Goal: Task Accomplishment & Management: Use online tool/utility

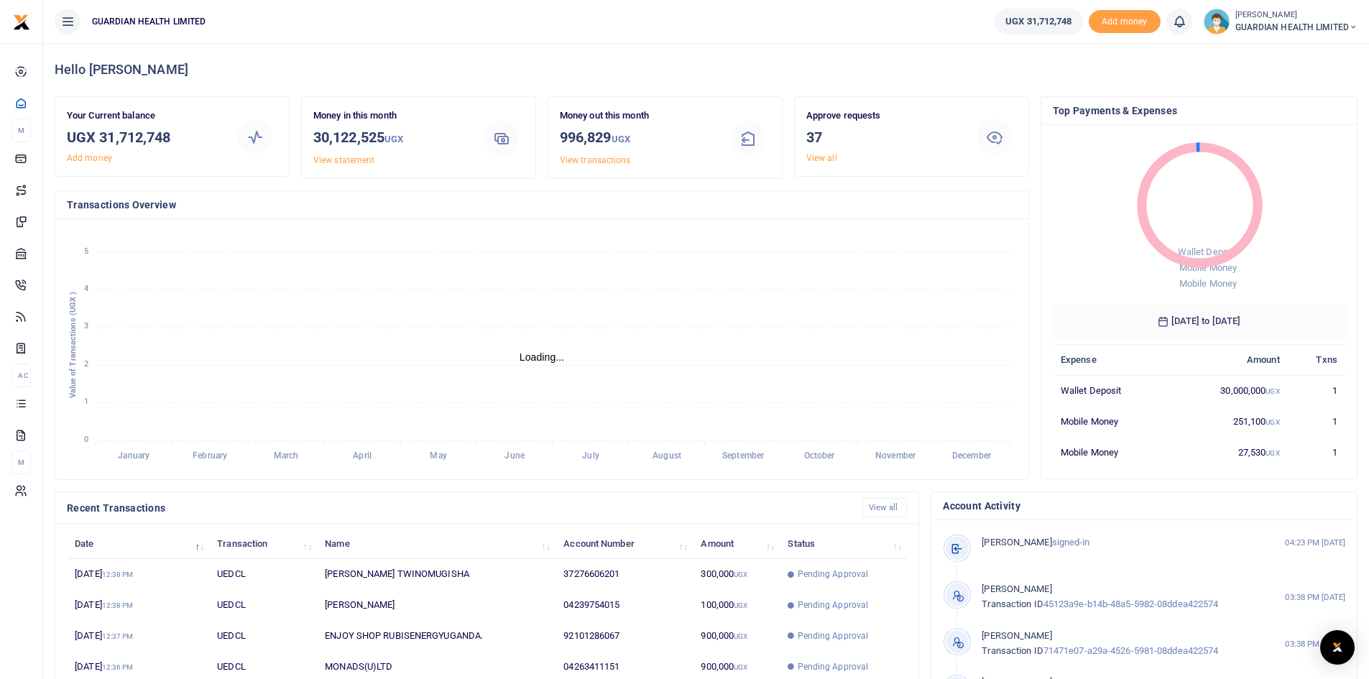
scroll to position [11, 11]
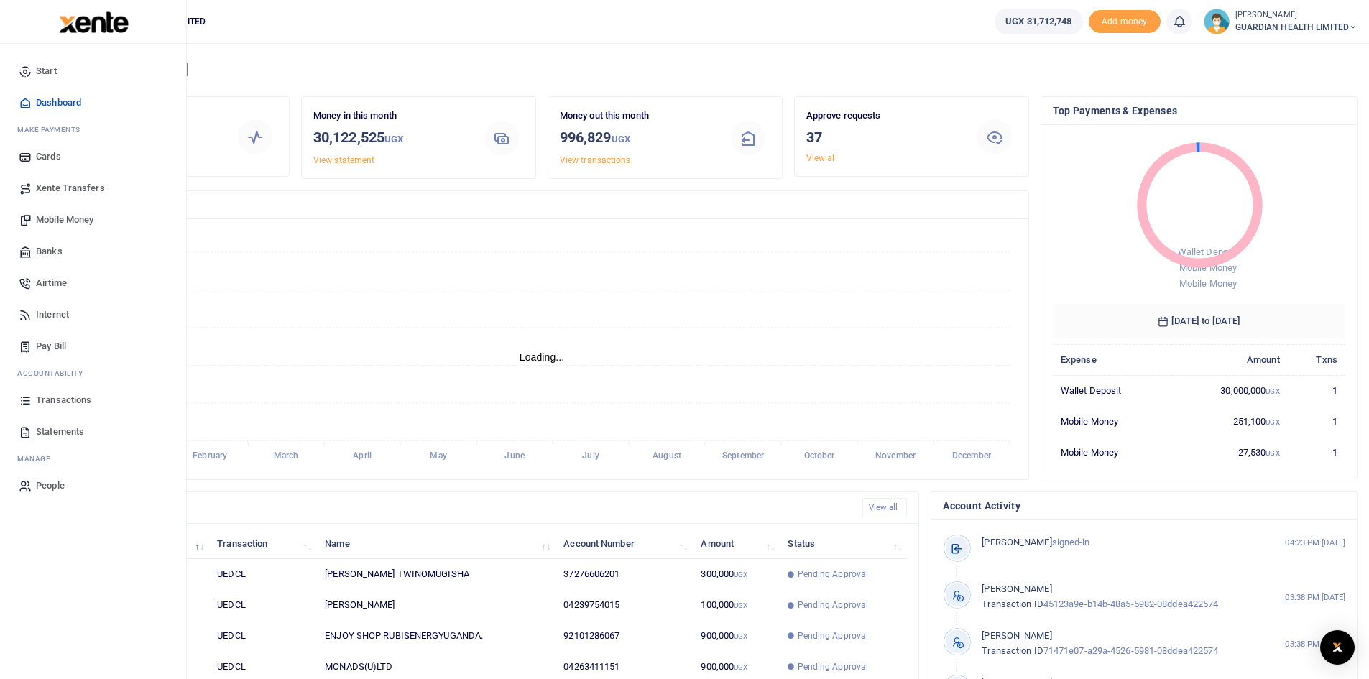
click at [85, 216] on span "Mobile Money" at bounding box center [64, 220] width 57 height 14
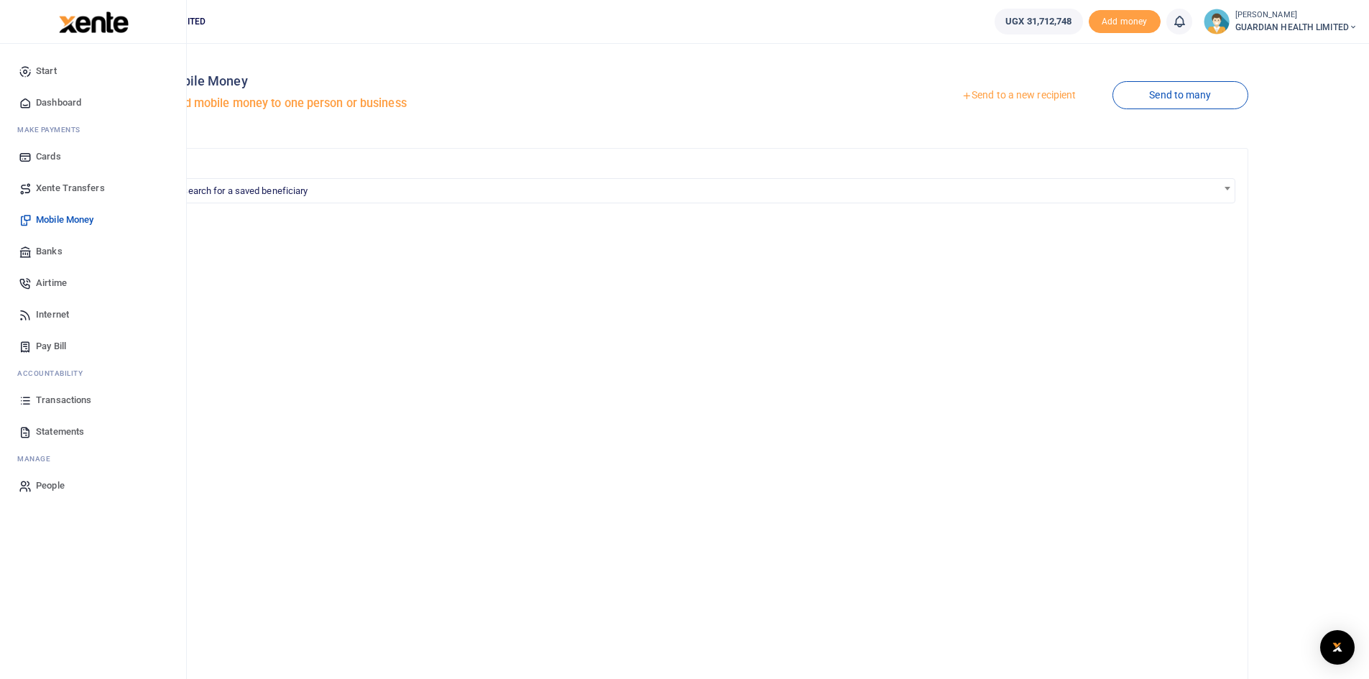
click at [59, 103] on span "Dashboard" at bounding box center [58, 103] width 45 height 14
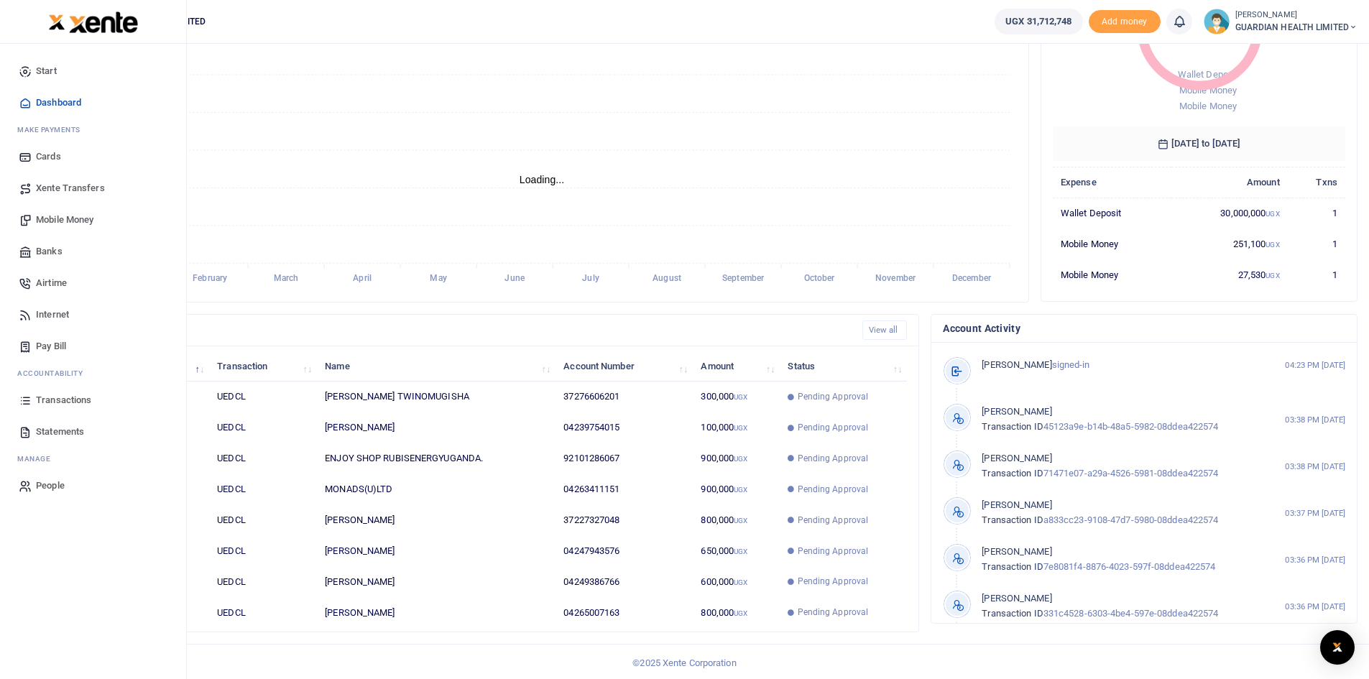
scroll to position [180, 0]
click at [55, 346] on span "Pay Bill" at bounding box center [51, 346] width 30 height 14
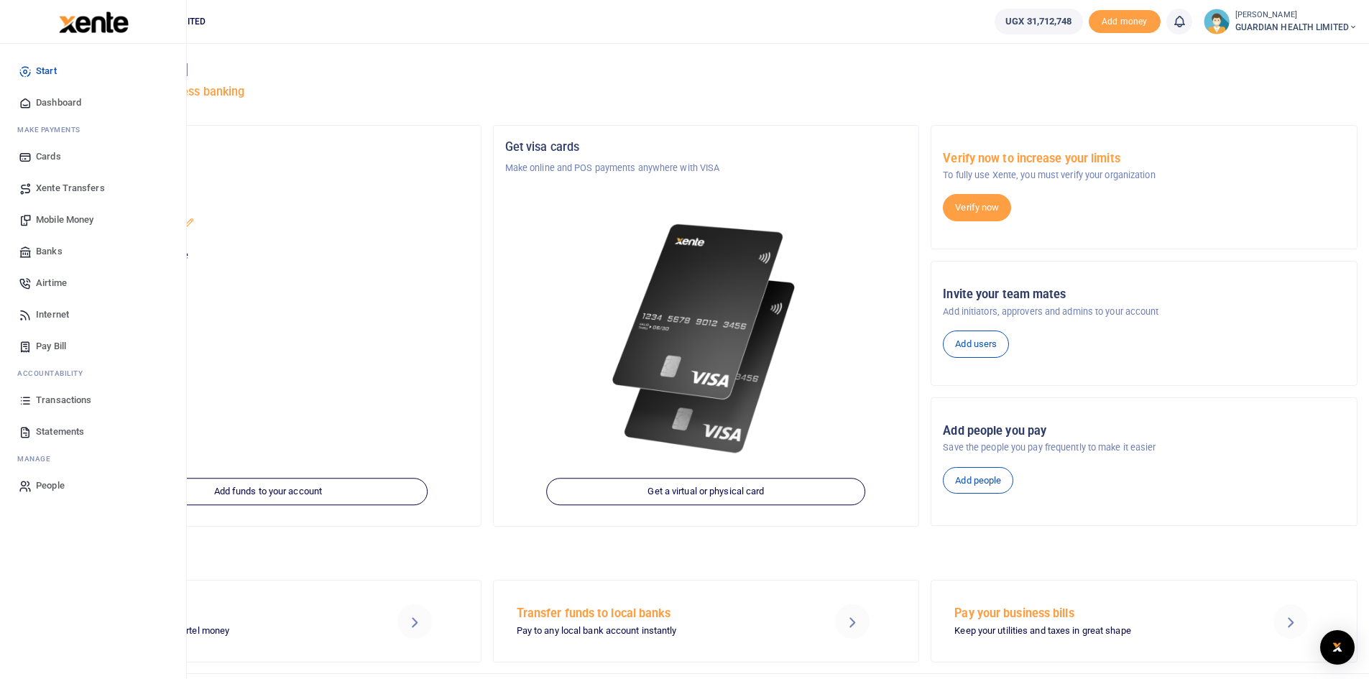
click at [70, 218] on span "Mobile Money" at bounding box center [64, 220] width 57 height 14
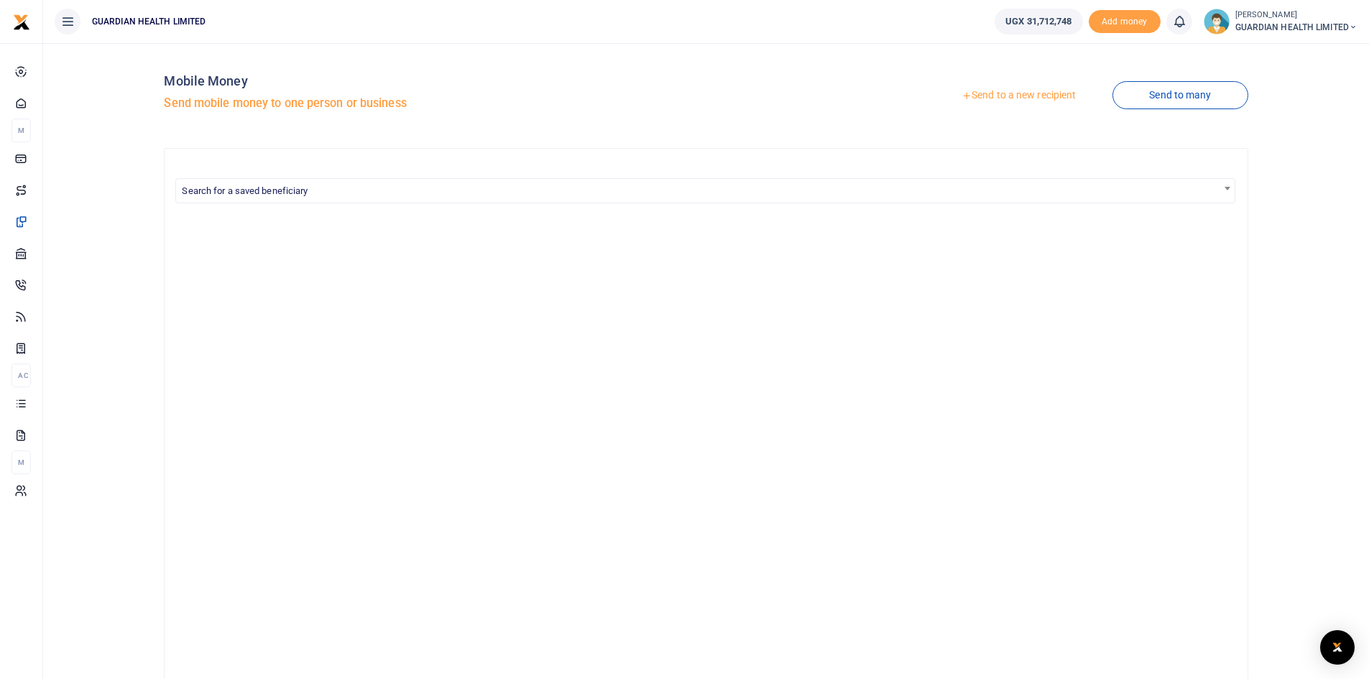
click at [1010, 98] on link "Send to a new recipient" at bounding box center [1019, 96] width 188 height 26
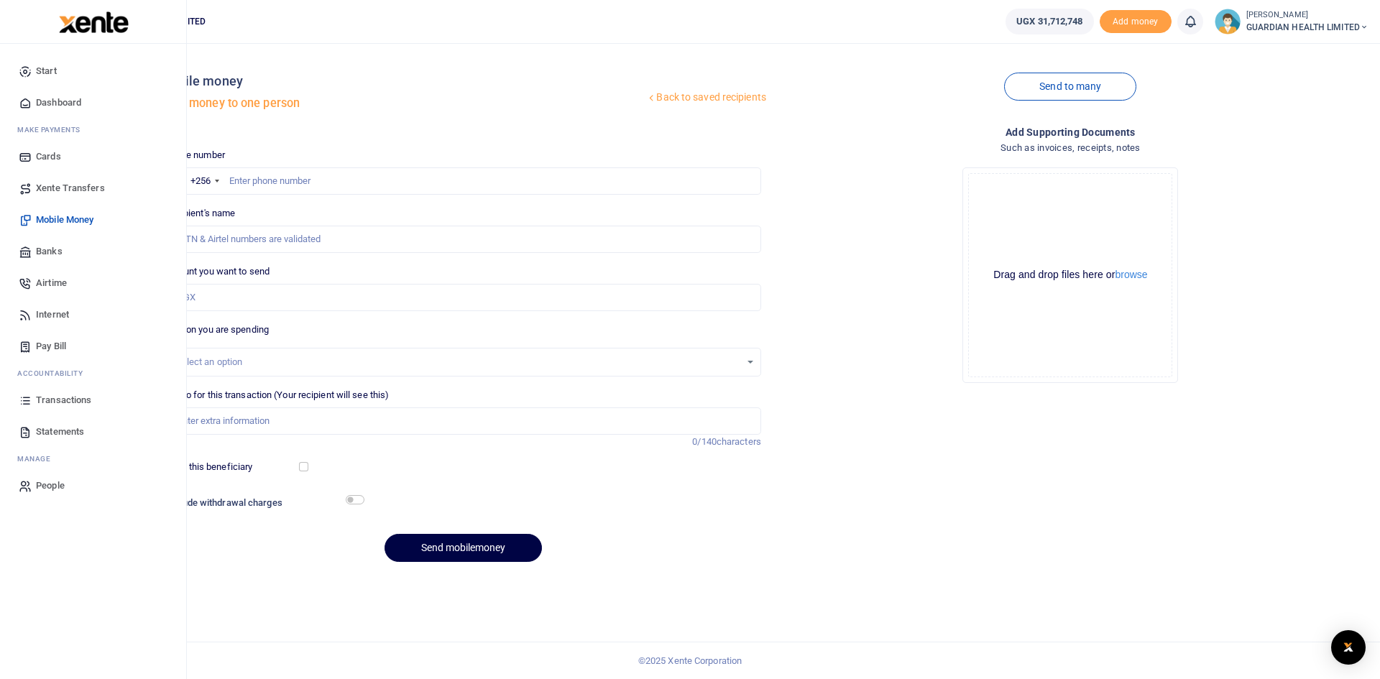
click at [51, 280] on span "Airtime" at bounding box center [51, 283] width 31 height 14
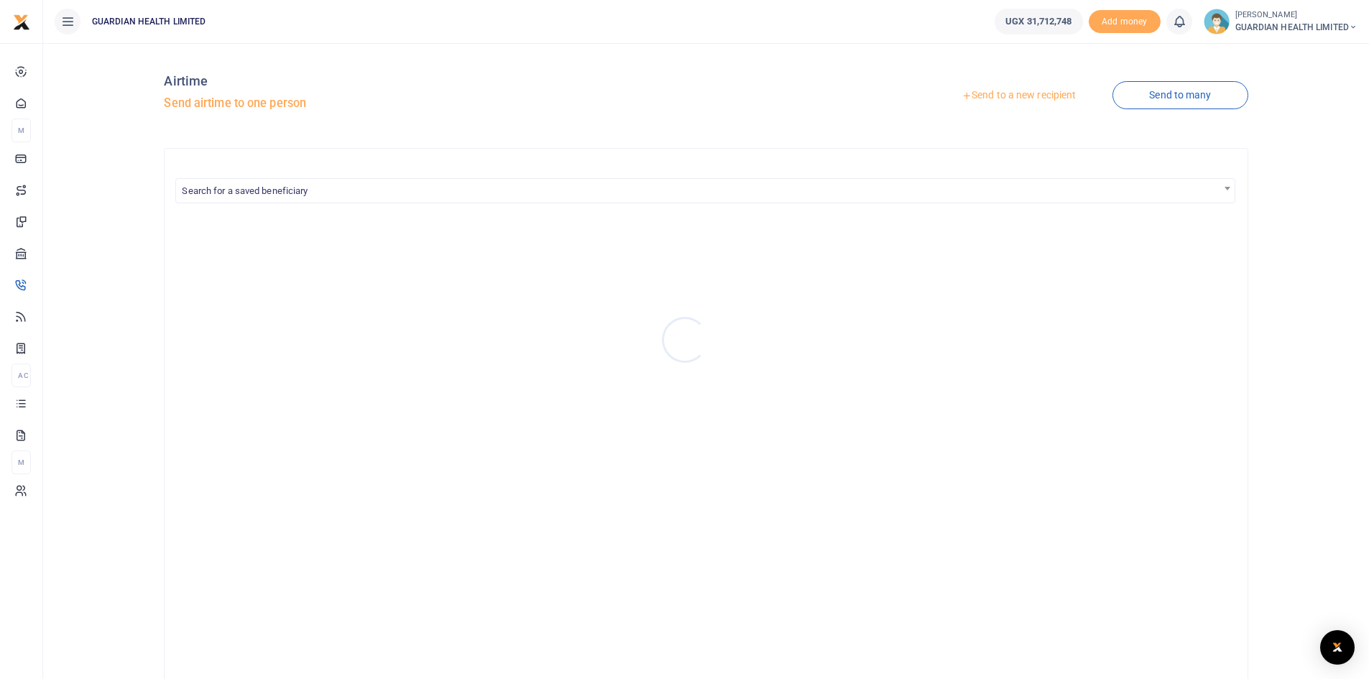
click at [1142, 94] on div at bounding box center [684, 339] width 1369 height 679
click at [1170, 96] on link "Send to many" at bounding box center [1179, 95] width 135 height 28
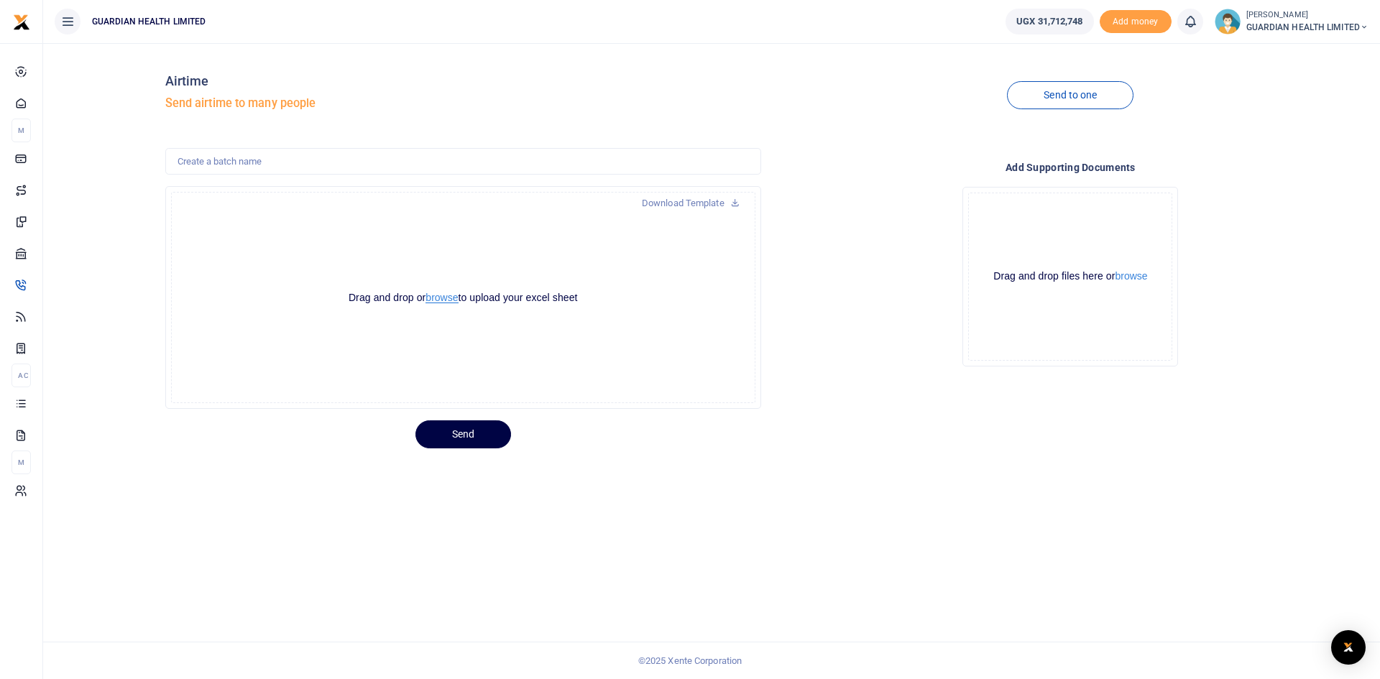
click at [438, 300] on button "browse" at bounding box center [441, 297] width 32 height 11
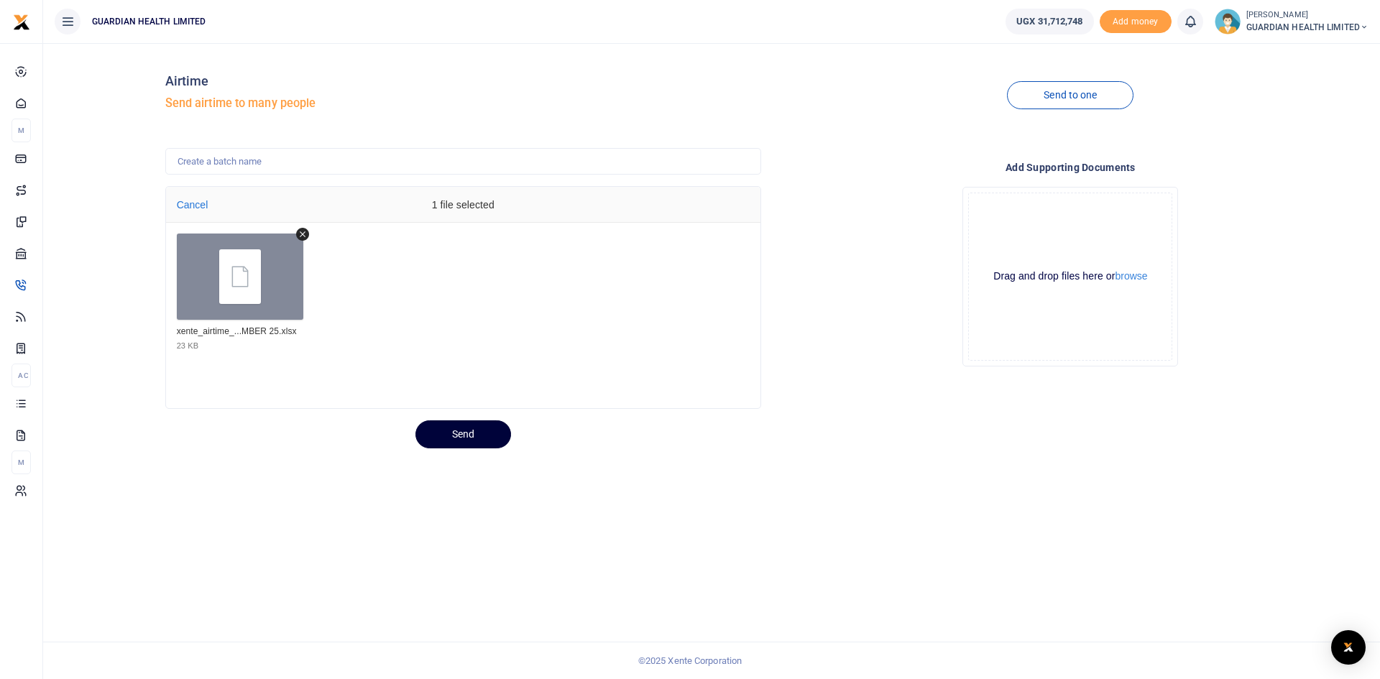
click at [460, 430] on button "Send" at bounding box center [463, 434] width 96 height 28
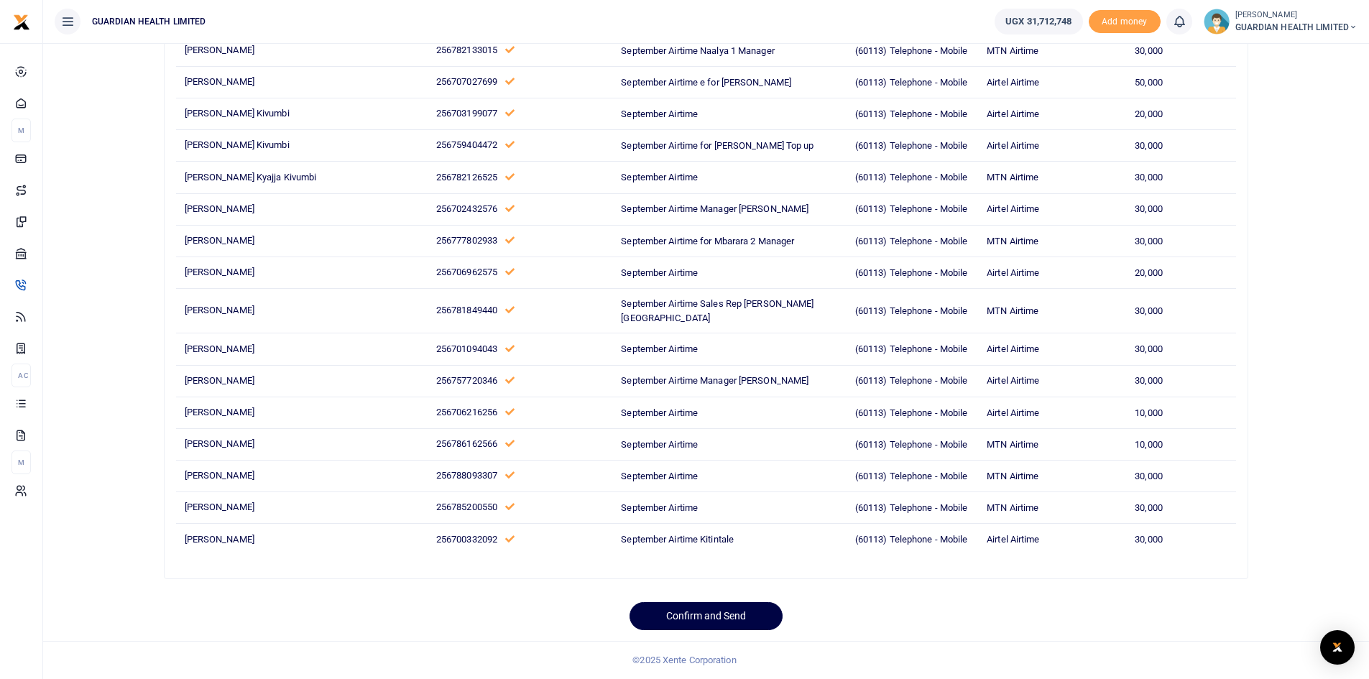
scroll to position [2797, 0]
click at [701, 615] on button "Confirm and Send" at bounding box center [705, 616] width 153 height 28
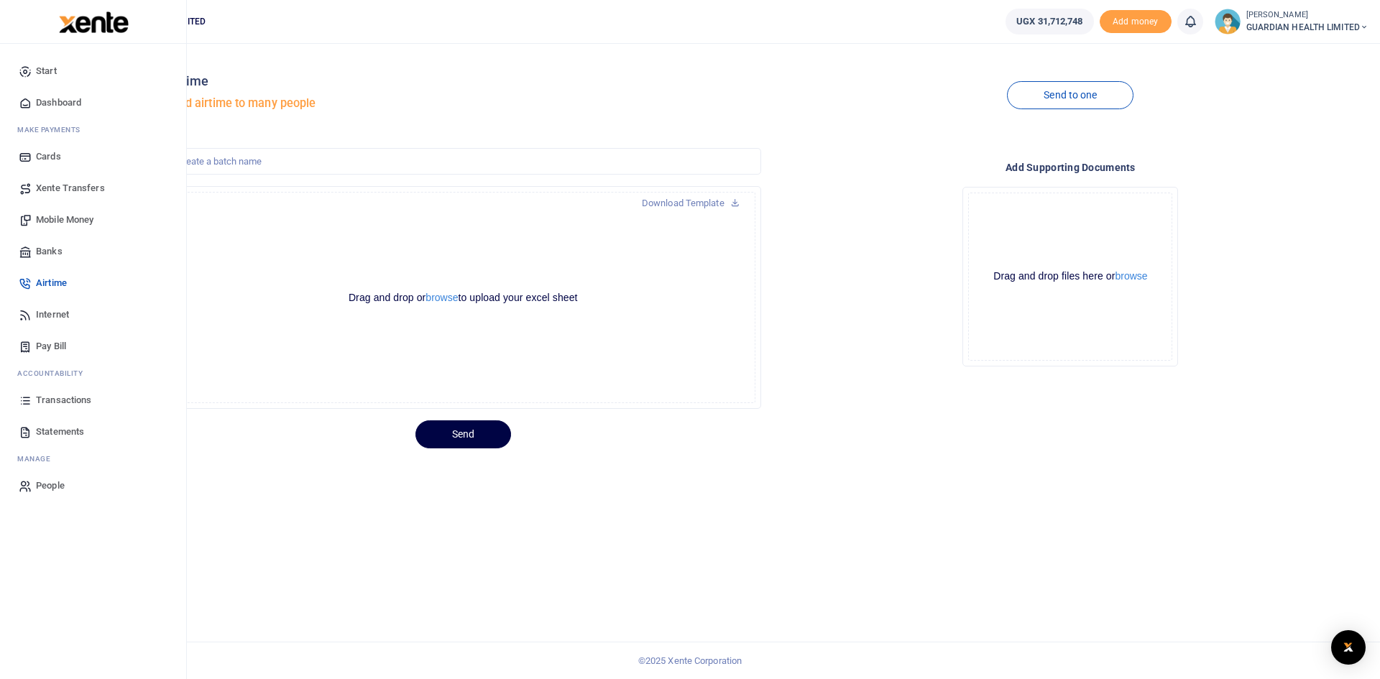
click at [86, 222] on span "Mobile Money" at bounding box center [64, 220] width 57 height 14
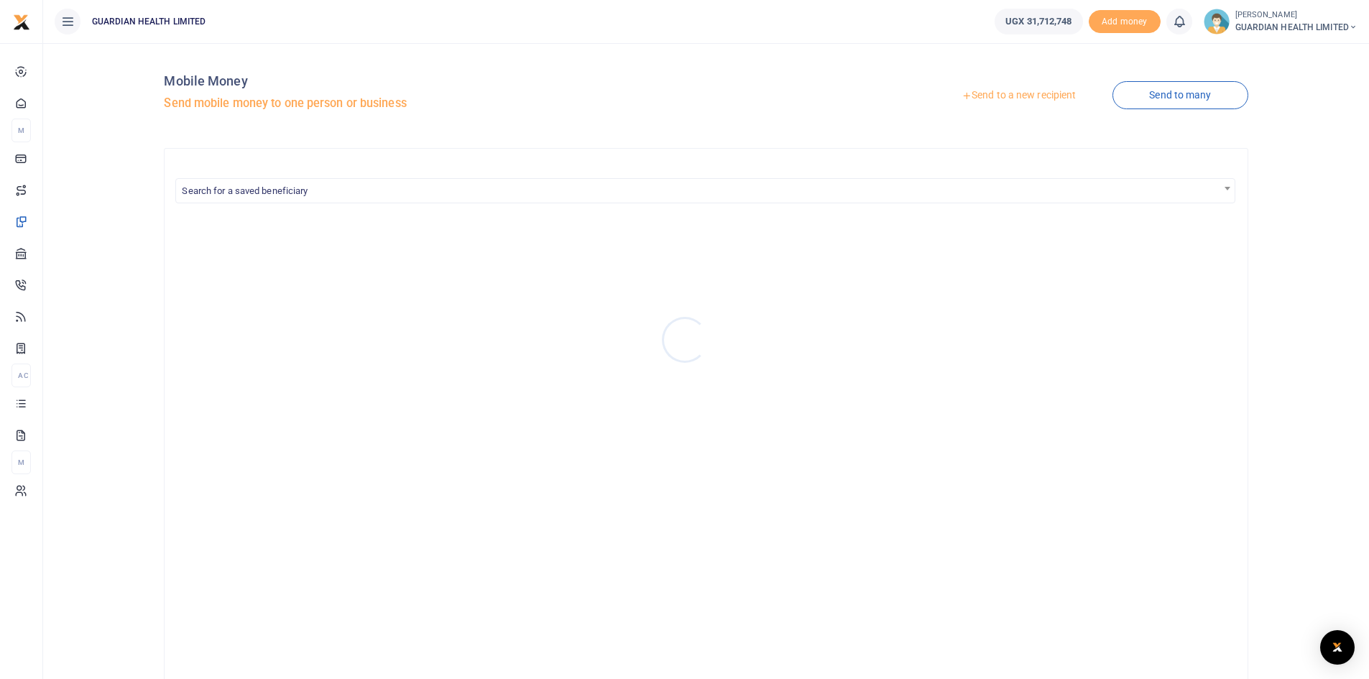
click at [1172, 98] on div at bounding box center [684, 339] width 1369 height 679
click at [1172, 98] on link "Send to many" at bounding box center [1179, 95] width 135 height 28
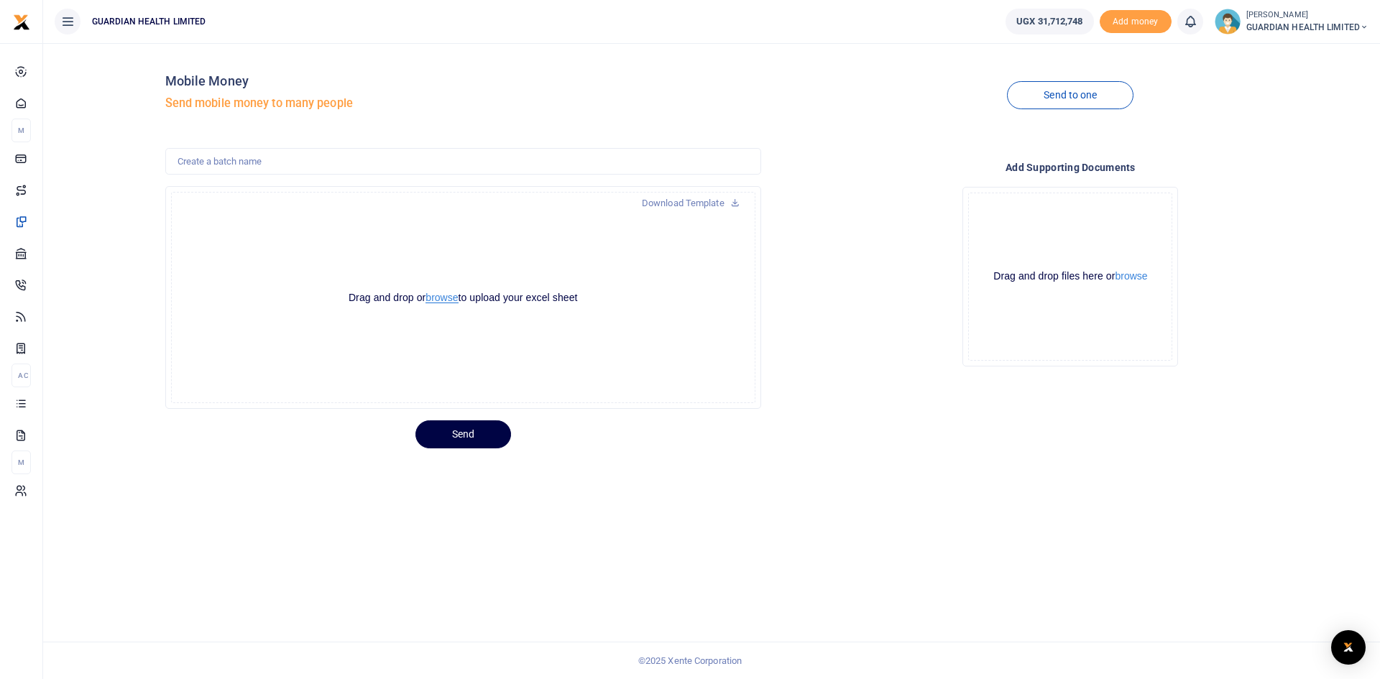
click at [448, 302] on button "browse" at bounding box center [441, 297] width 32 height 11
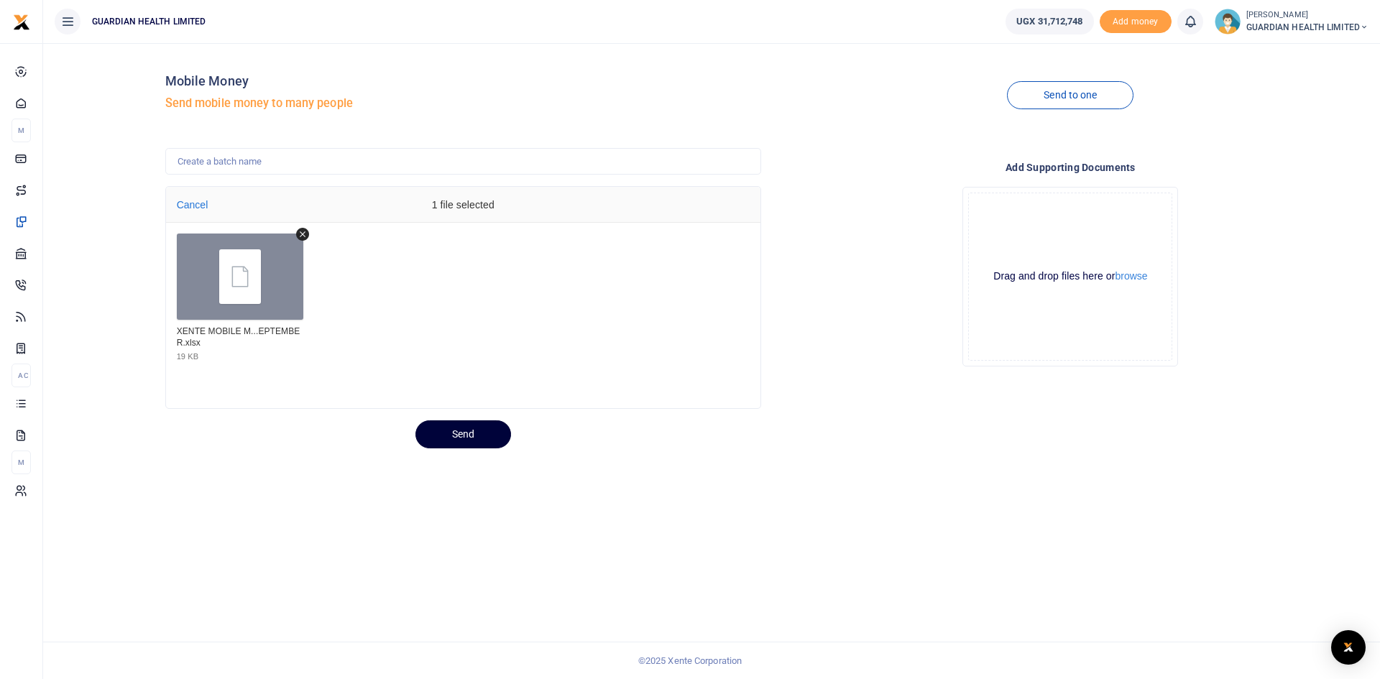
click at [462, 430] on button "Send" at bounding box center [463, 434] width 96 height 28
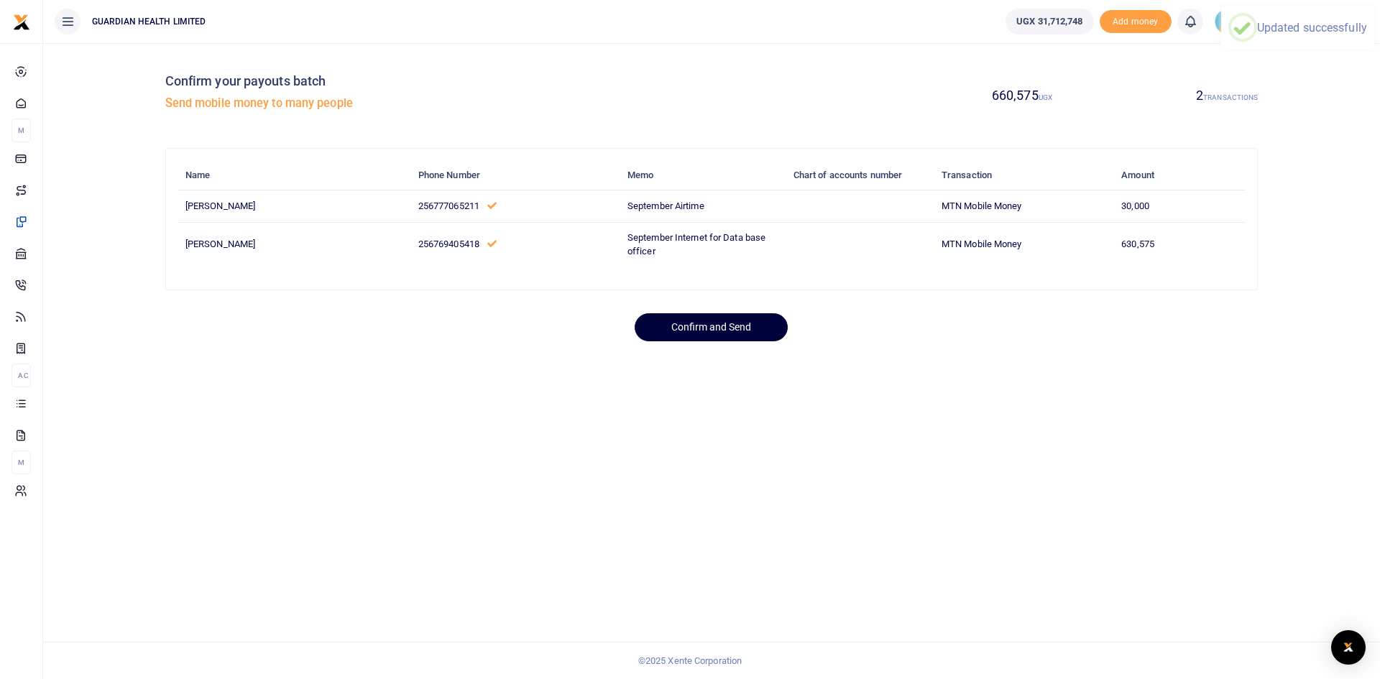
click at [737, 331] on button "Confirm and Send" at bounding box center [710, 327] width 153 height 28
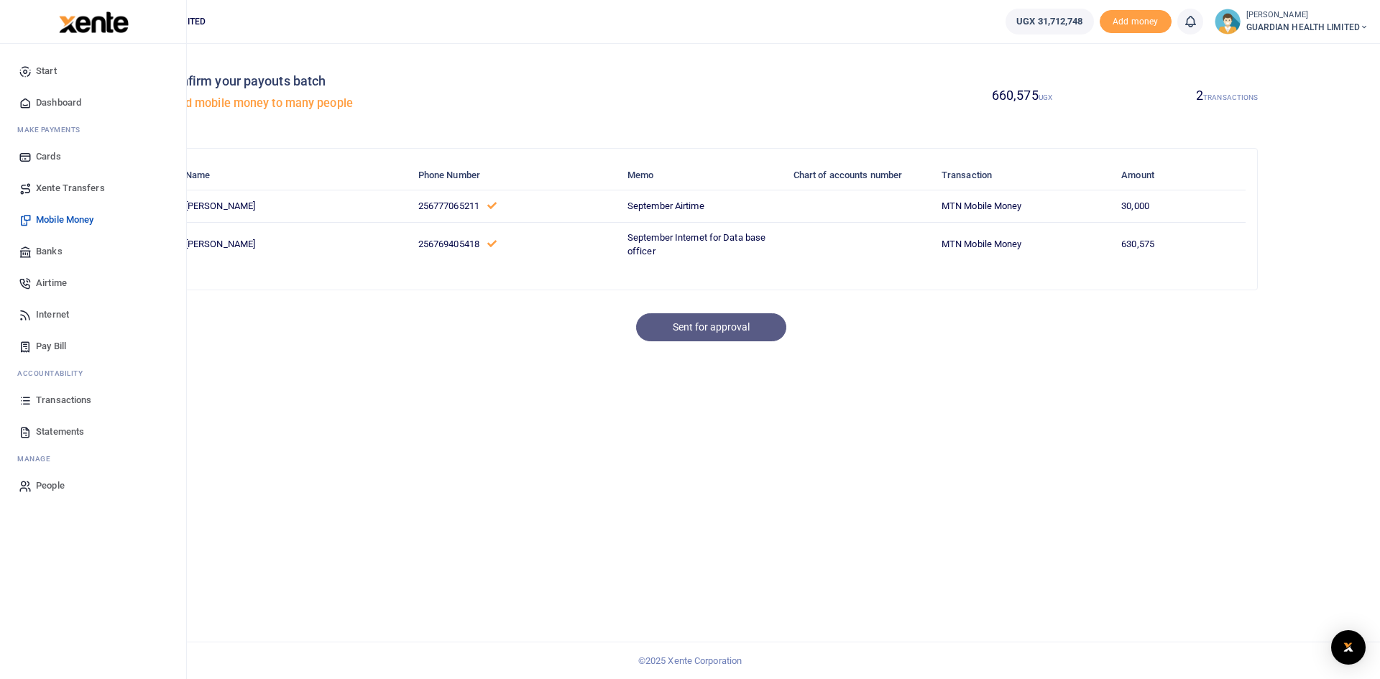
click at [75, 104] on span "Dashboard" at bounding box center [58, 103] width 45 height 14
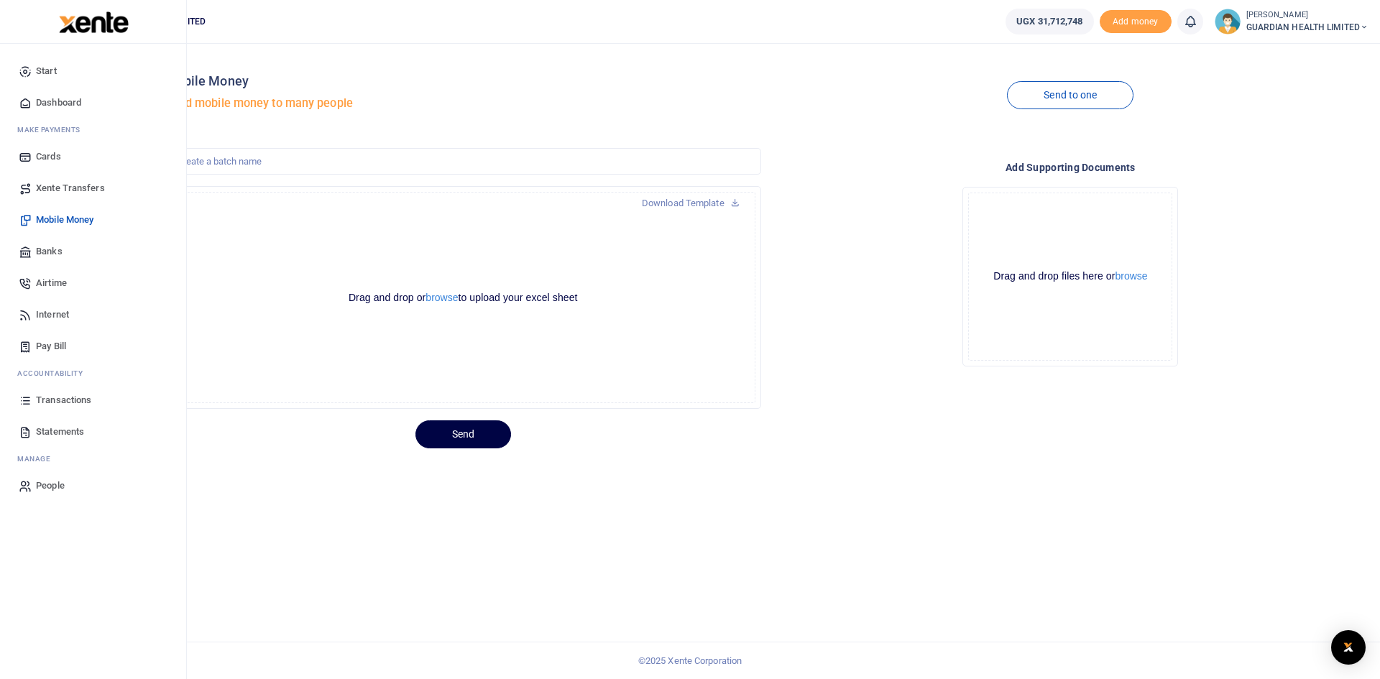
click at [65, 96] on span "Dashboard" at bounding box center [58, 103] width 45 height 14
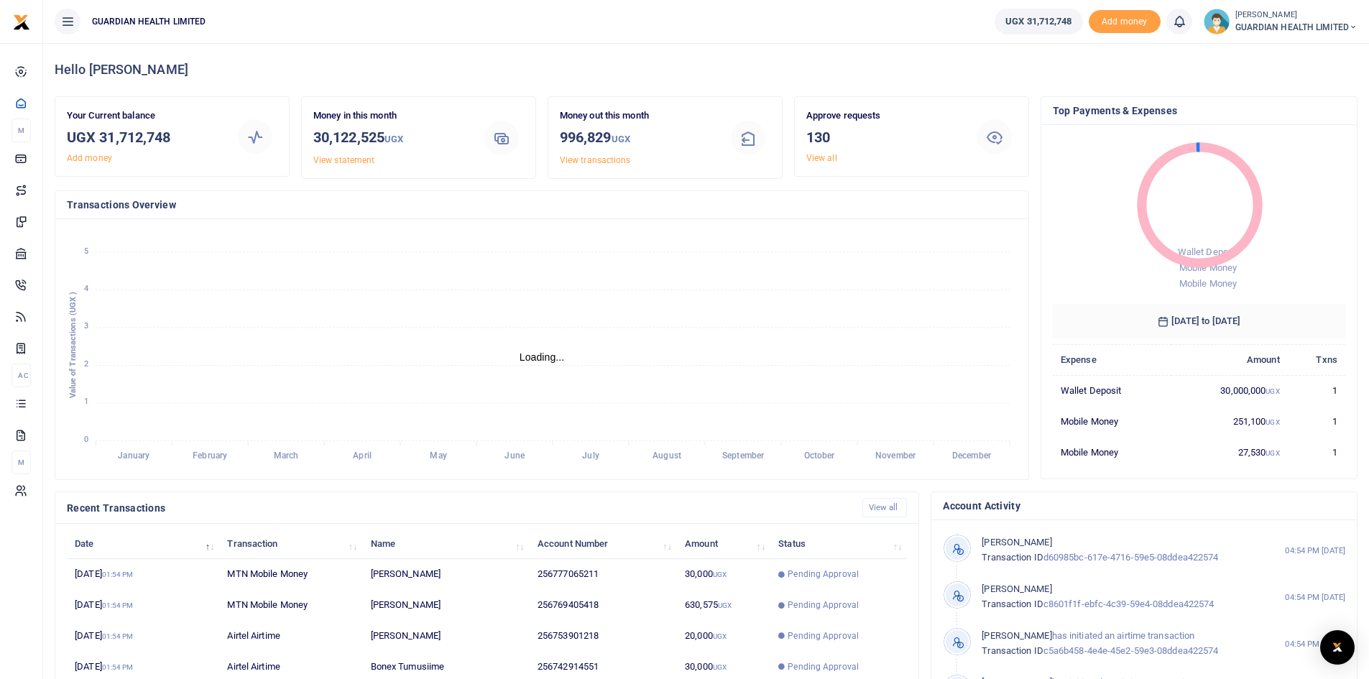
scroll to position [11, 11]
